Goal: Transaction & Acquisition: Book appointment/travel/reservation

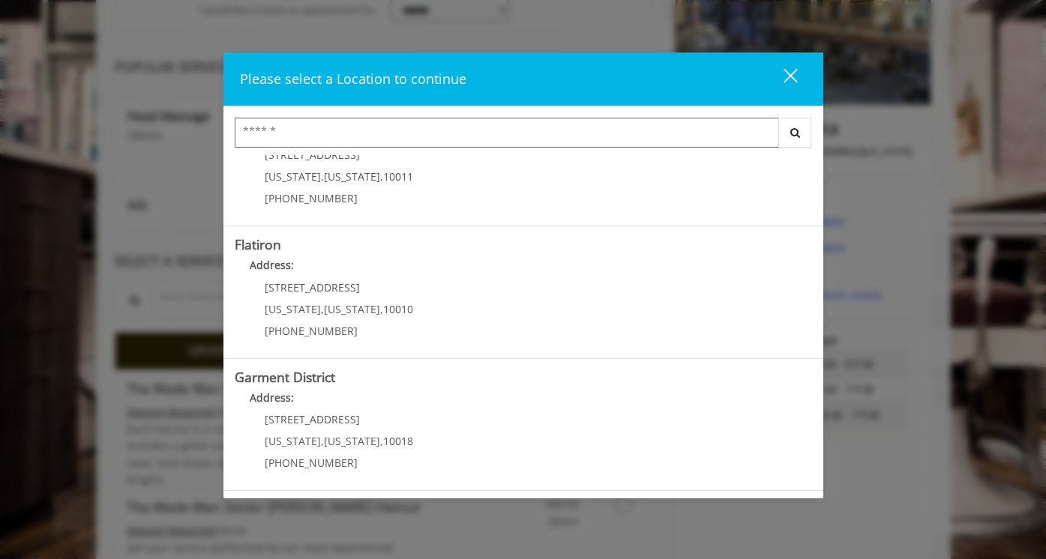
scroll to position [263, 0]
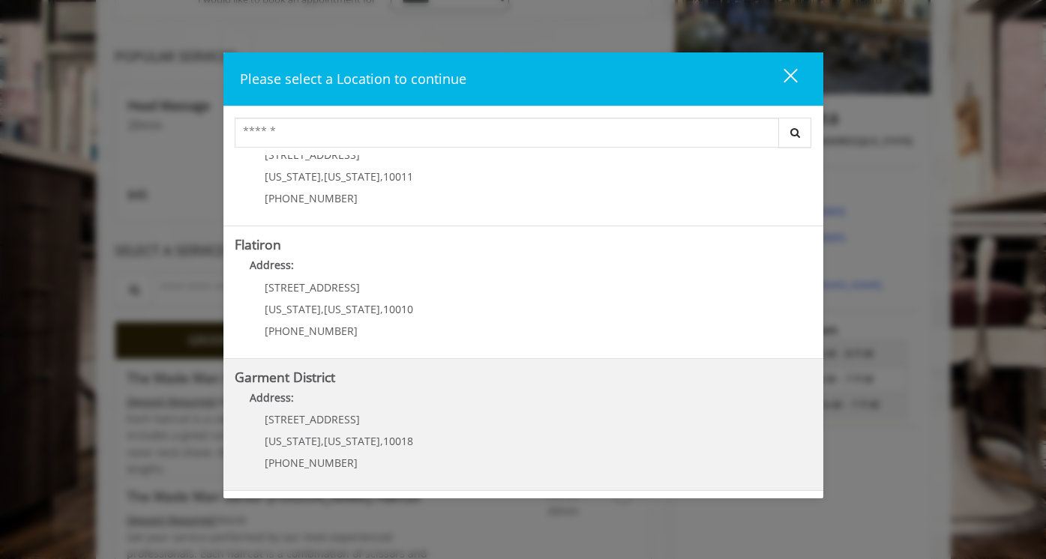
click at [352, 395] on District "Address:" at bounding box center [523, 402] width 577 height 24
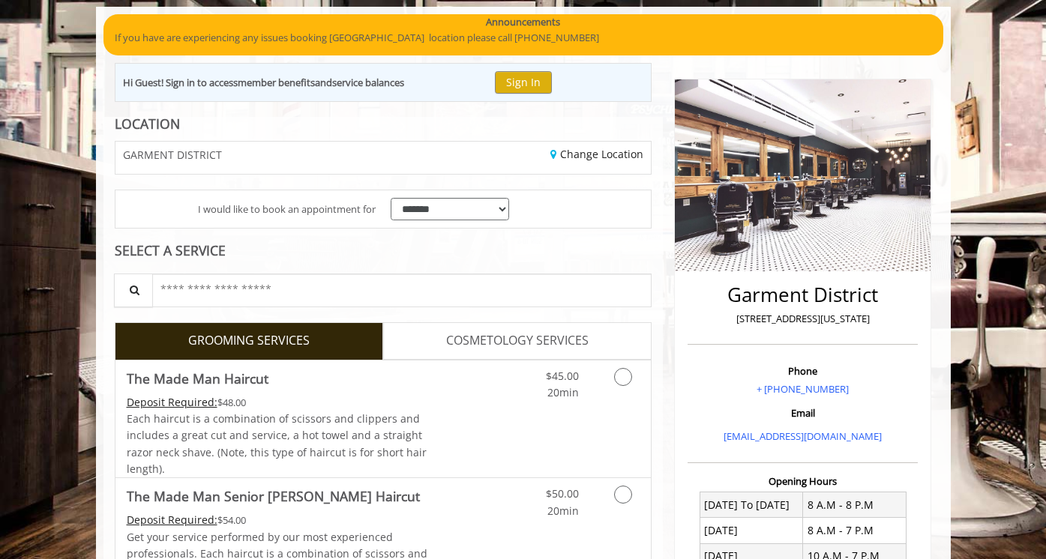
scroll to position [106, 0]
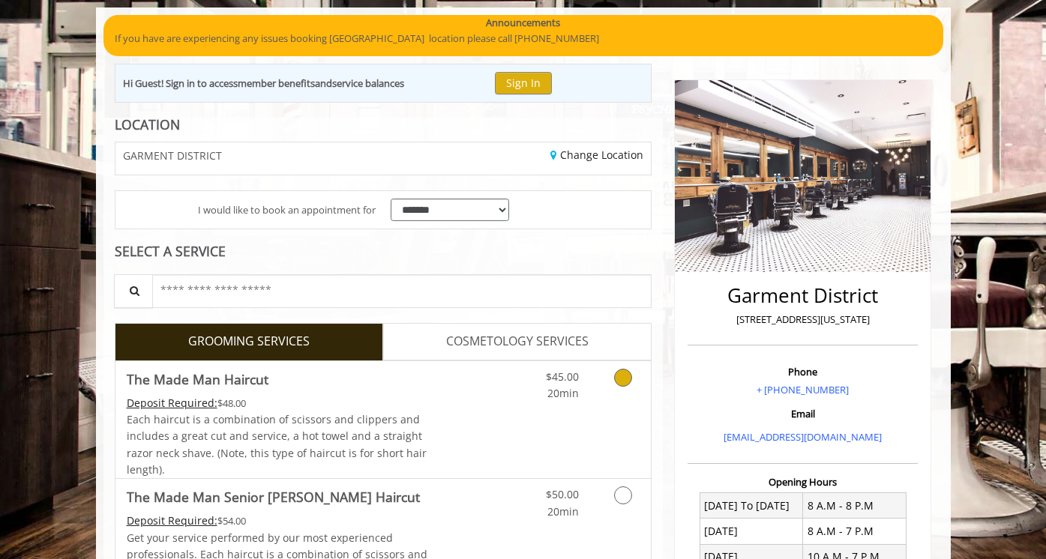
click at [625, 378] on icon "Grooming services" at bounding box center [623, 378] width 18 height 18
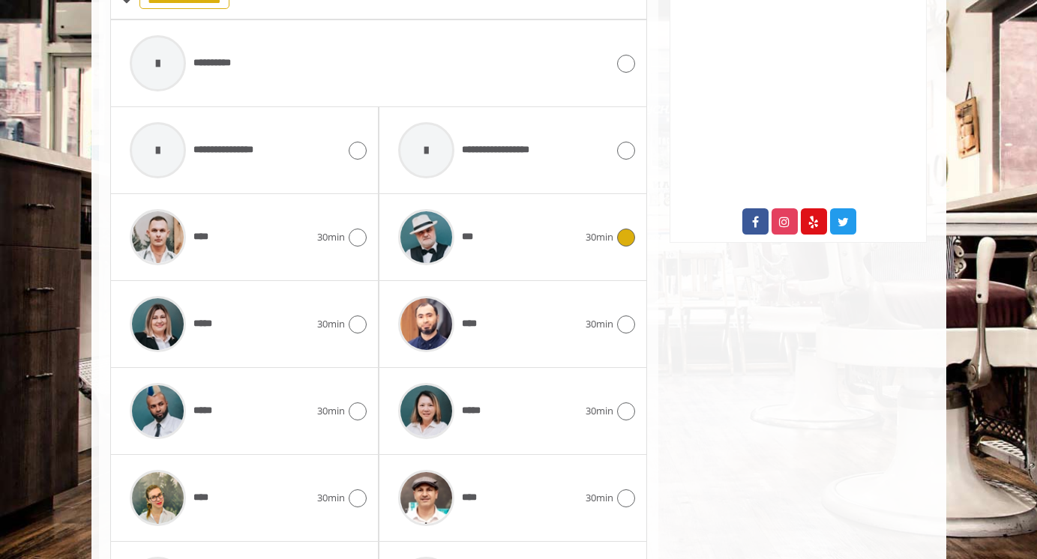
scroll to position [699, 0]
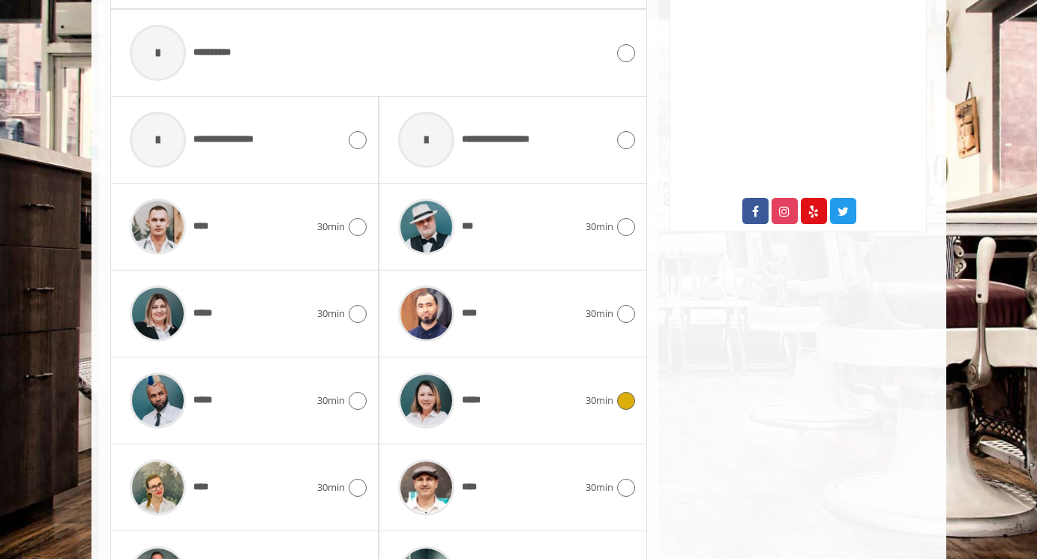
click at [624, 399] on icon at bounding box center [626, 401] width 18 height 18
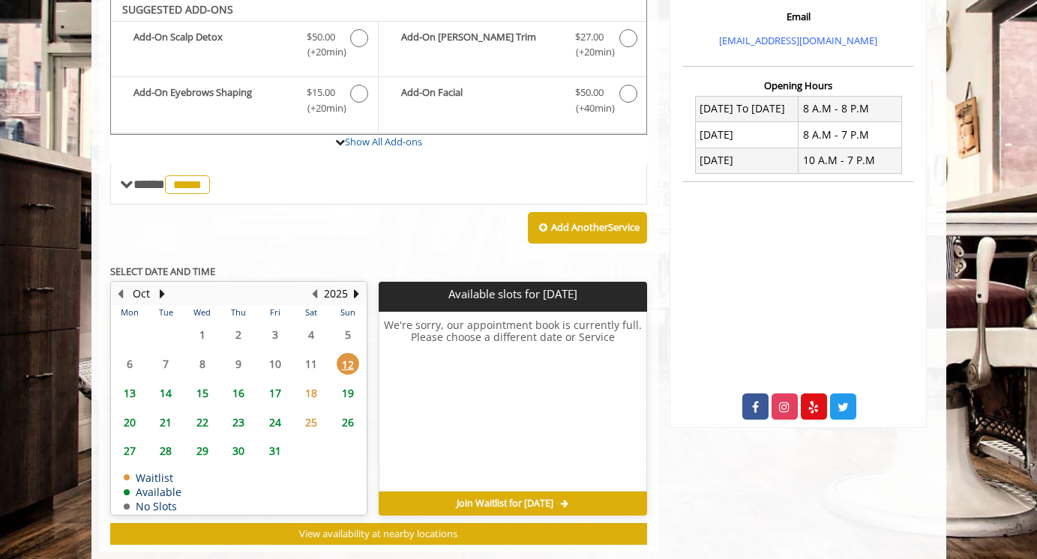
scroll to position [499, 0]
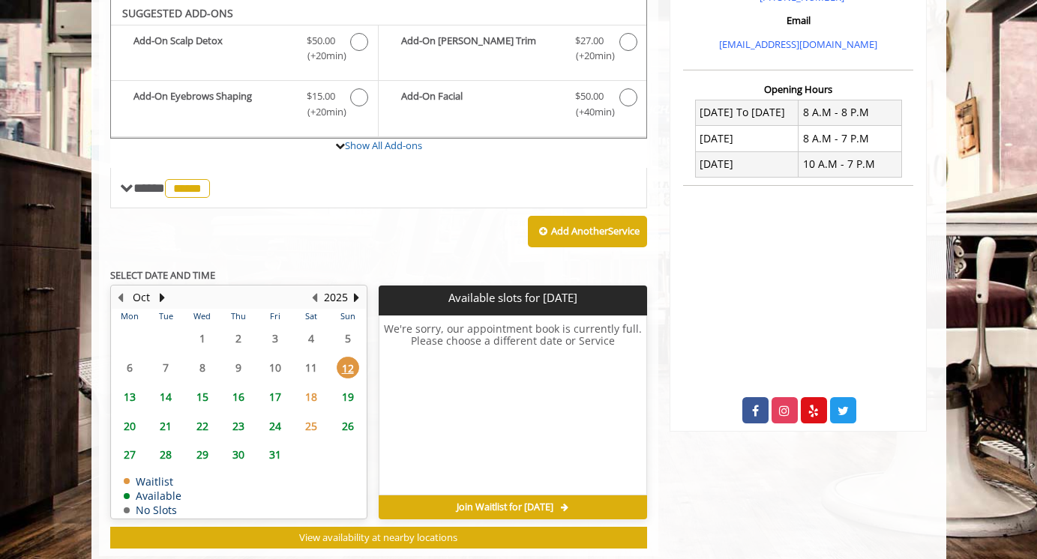
click at [127, 396] on span "13" at bounding box center [129, 397] width 22 height 22
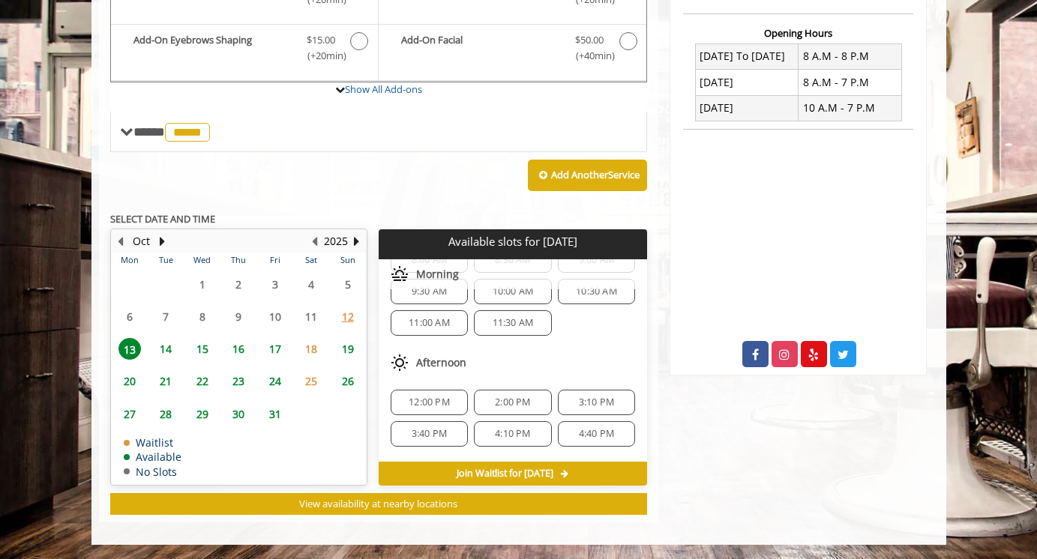
scroll to position [53, 0]
click at [424, 397] on span "12:00 PM" at bounding box center [428, 403] width 41 height 12
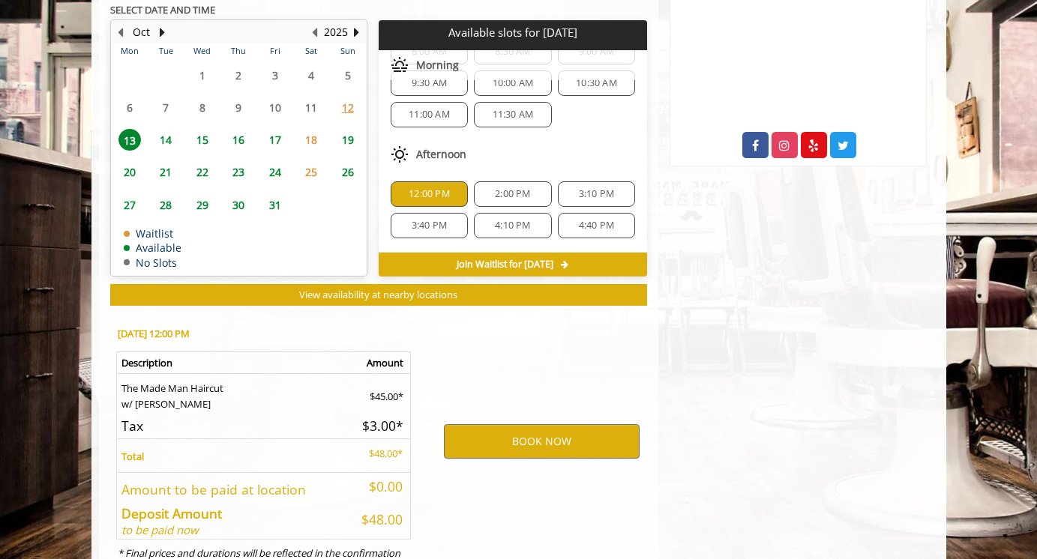
scroll to position [826, 0]
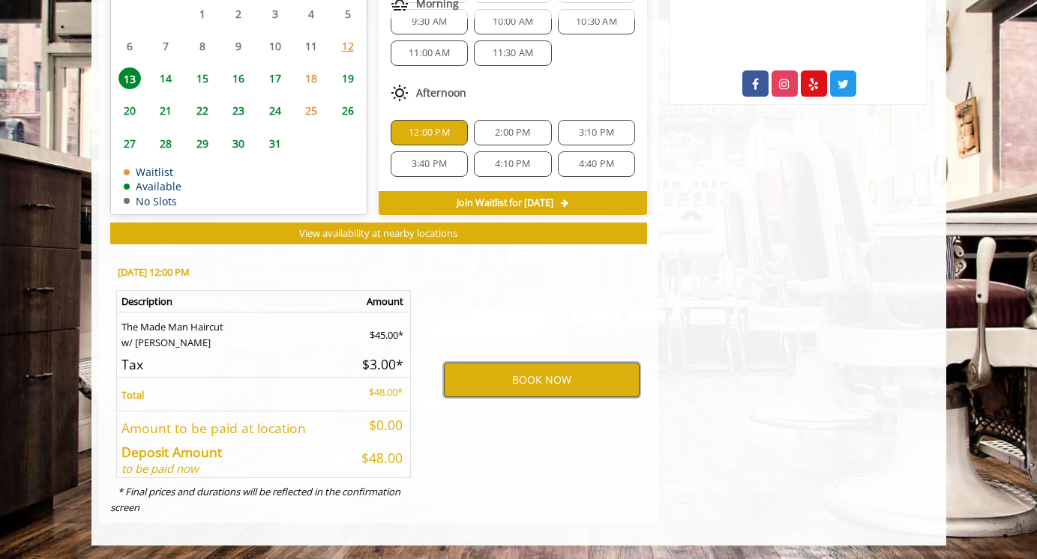
click at [542, 379] on button "BOOK NOW" at bounding box center [542, 380] width 196 height 34
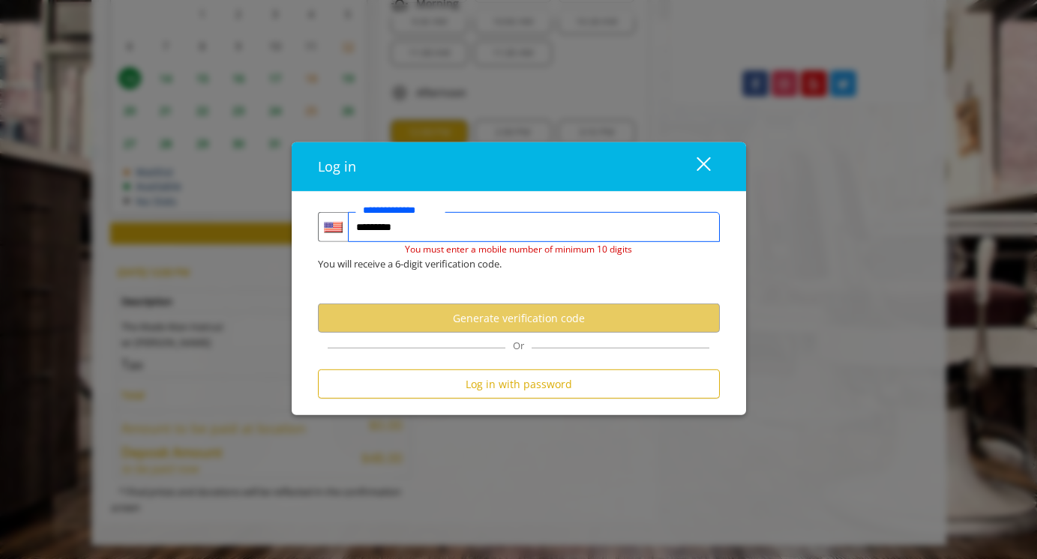
type input "**********"
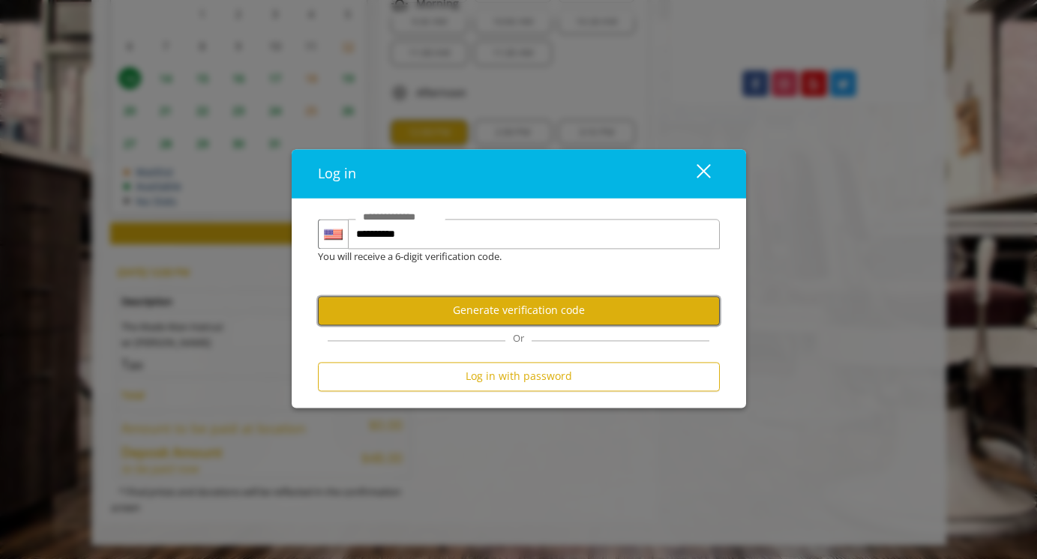
click at [510, 316] on button "Generate verification code" at bounding box center [519, 310] width 402 height 29
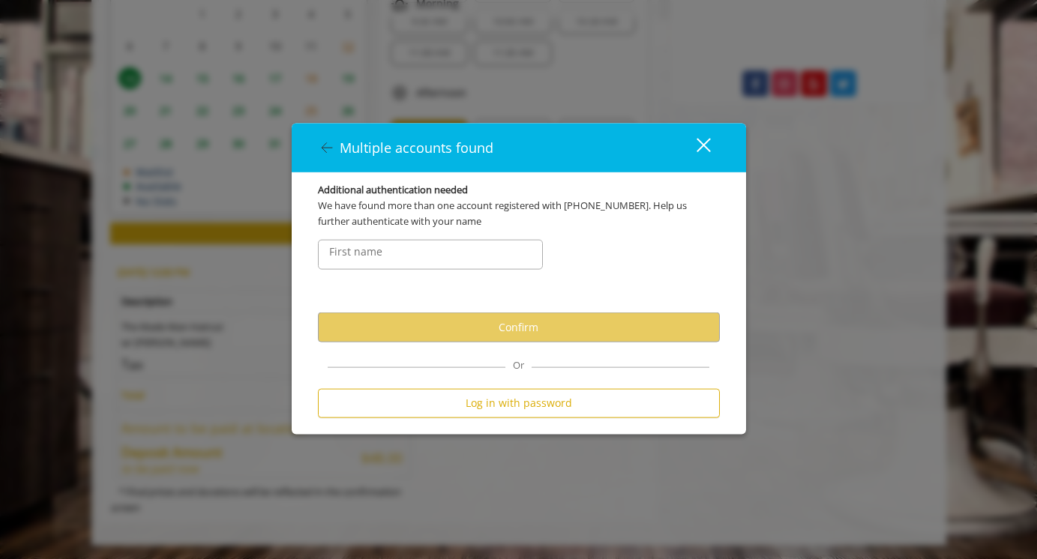
scroll to position [0, 0]
click at [413, 259] on input "FirstNameText" at bounding box center [430, 255] width 225 height 30
type input "*"
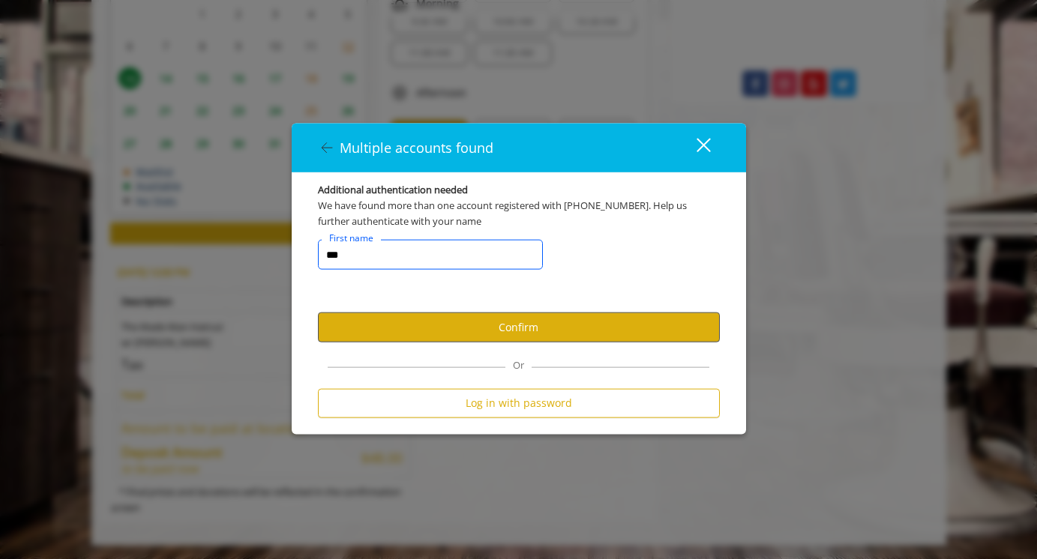
type input "***"
click at [523, 336] on button "Confirm" at bounding box center [519, 327] width 402 height 29
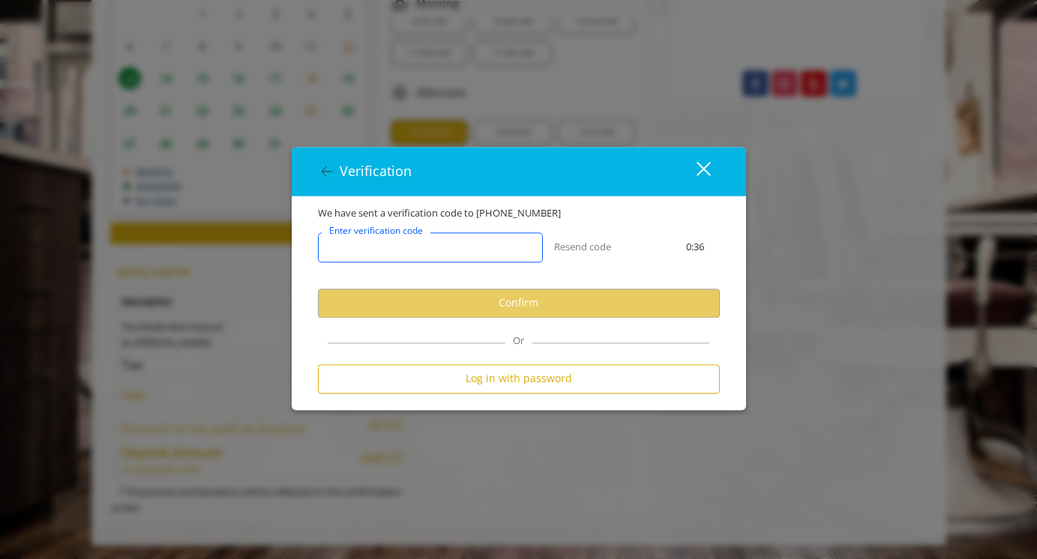
click at [409, 254] on input "Enter verification code" at bounding box center [430, 247] width 225 height 30
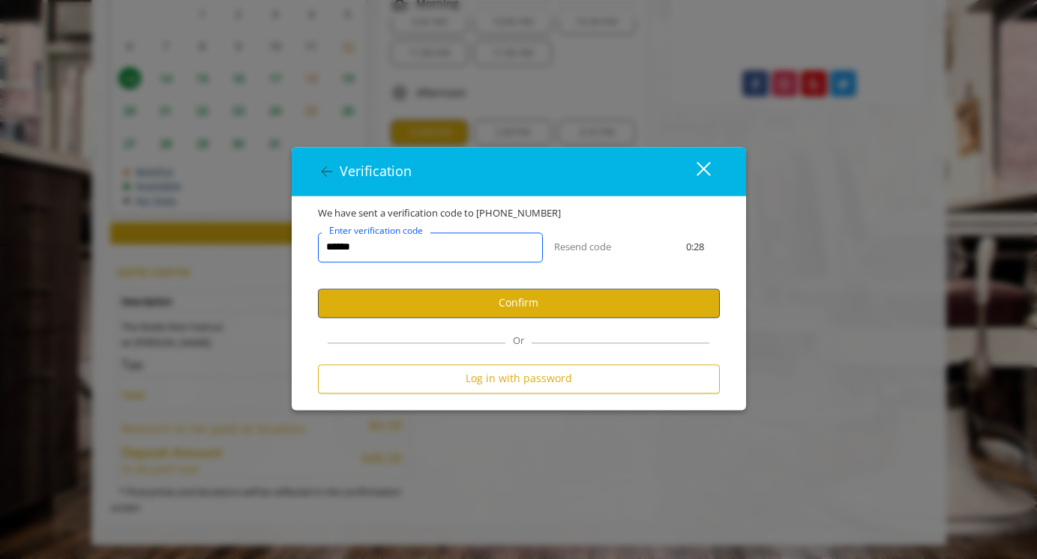
type input "******"
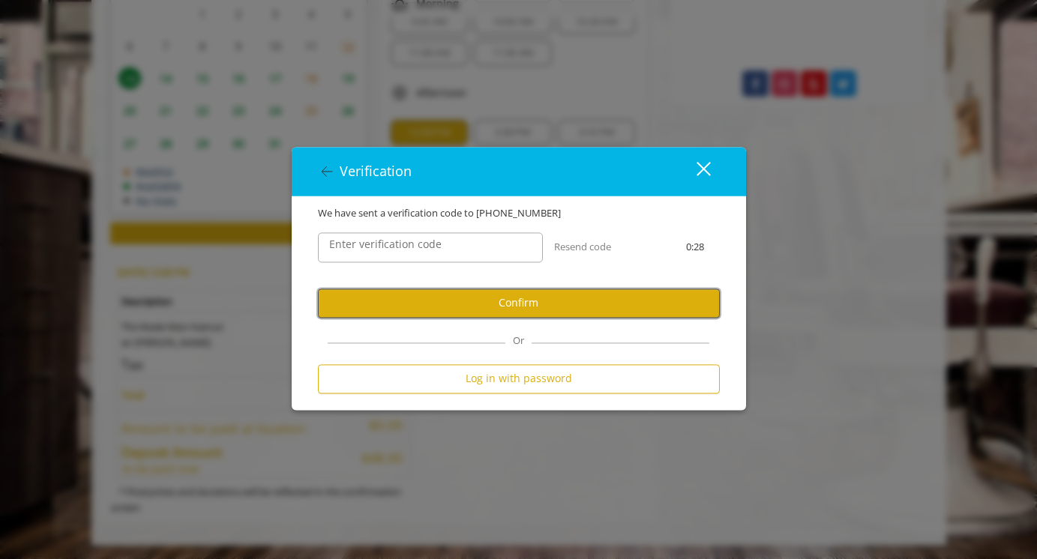
click at [514, 305] on button "Confirm" at bounding box center [519, 303] width 402 height 29
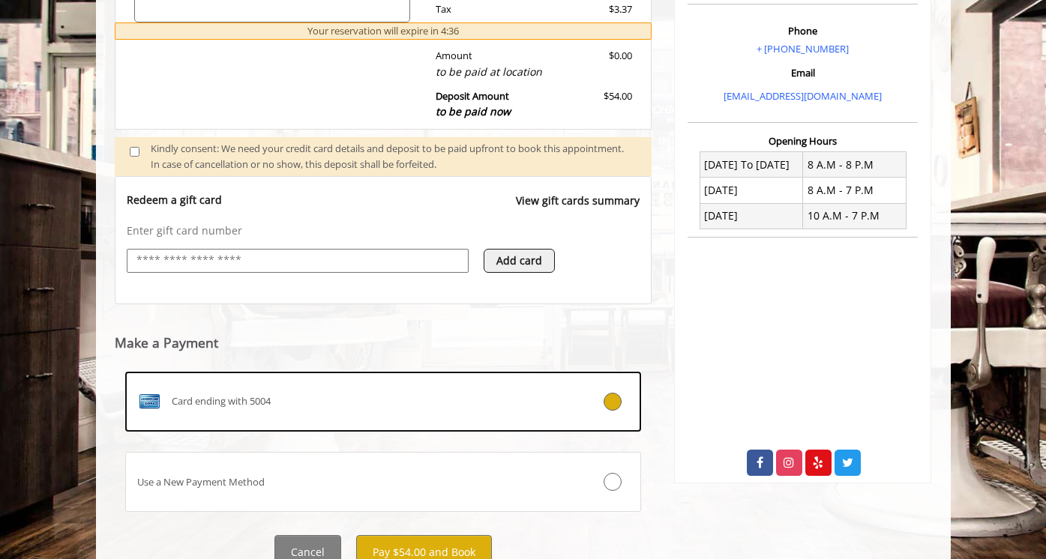
scroll to position [510, 0]
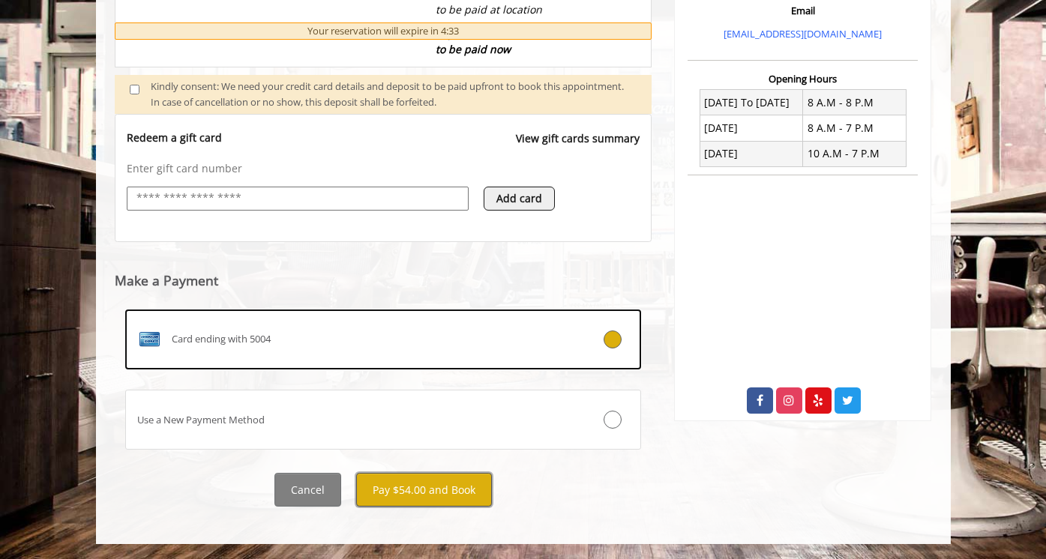
click at [429, 491] on button "Pay $54.00 and Book" at bounding box center [424, 490] width 136 height 34
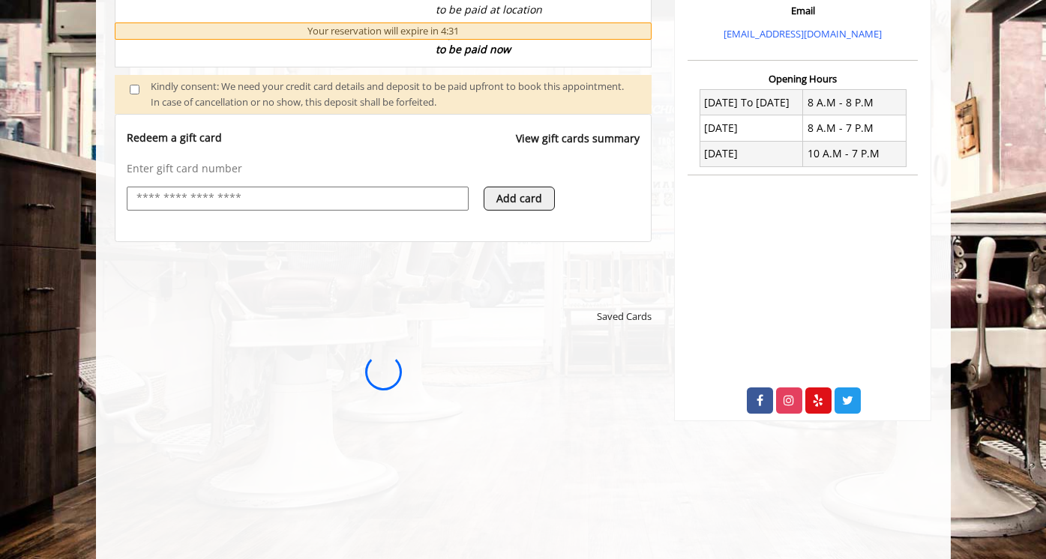
scroll to position [0, 0]
